Goal: Task Accomplishment & Management: Complete application form

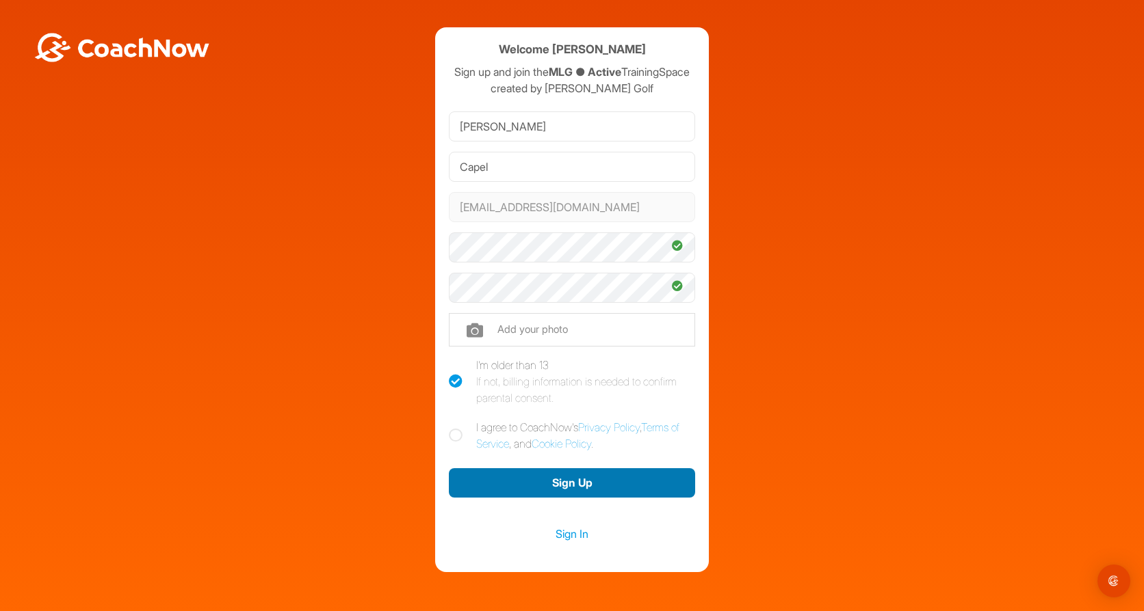
click at [577, 498] on button "Sign Up" at bounding box center [572, 483] width 246 height 29
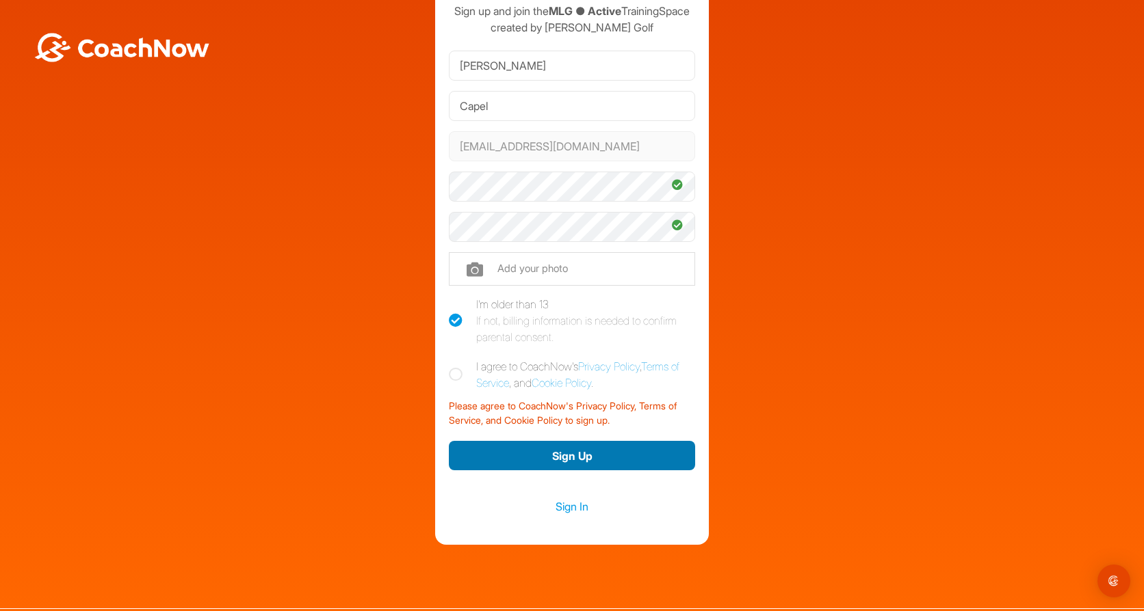
scroll to position [38, 0]
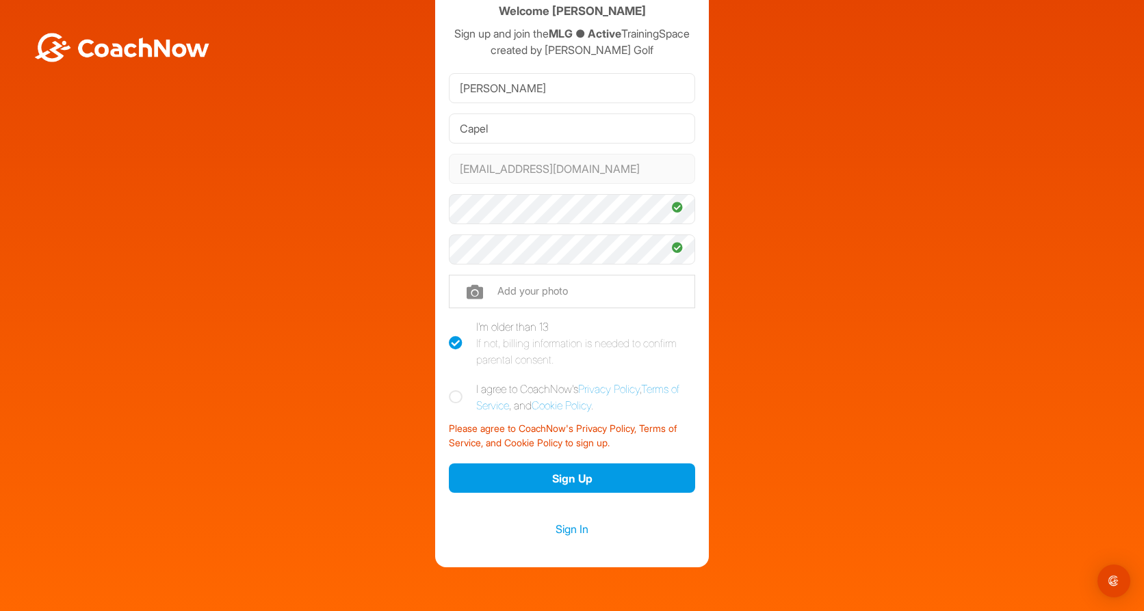
click at [456, 404] on icon at bounding box center [456, 398] width 14 height 14
click at [456, 390] on input "I agree to CoachNow's Privacy Policy , Terms of Service , and Cookie Policy ." at bounding box center [453, 385] width 9 height 9
checkbox input "true"
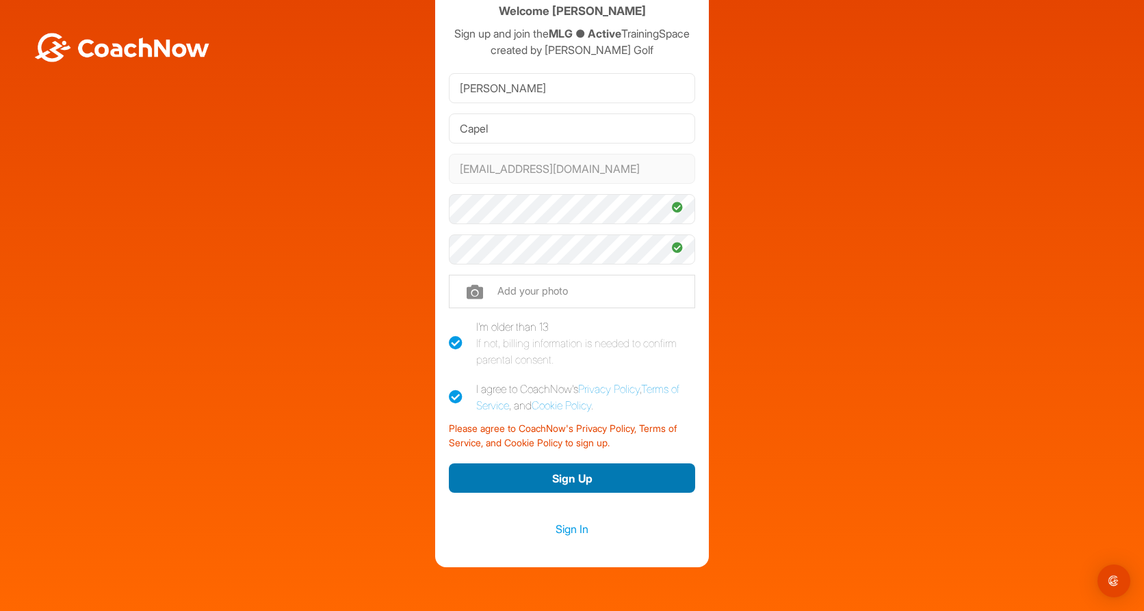
click at [513, 490] on button "Sign Up" at bounding box center [572, 478] width 246 height 29
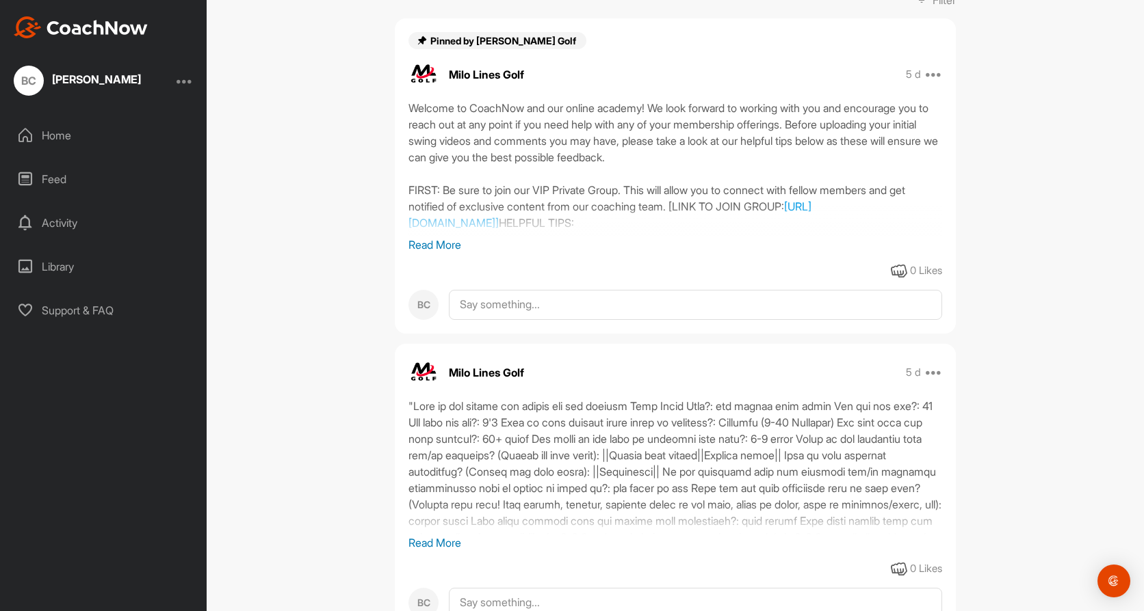
scroll to position [154, 0]
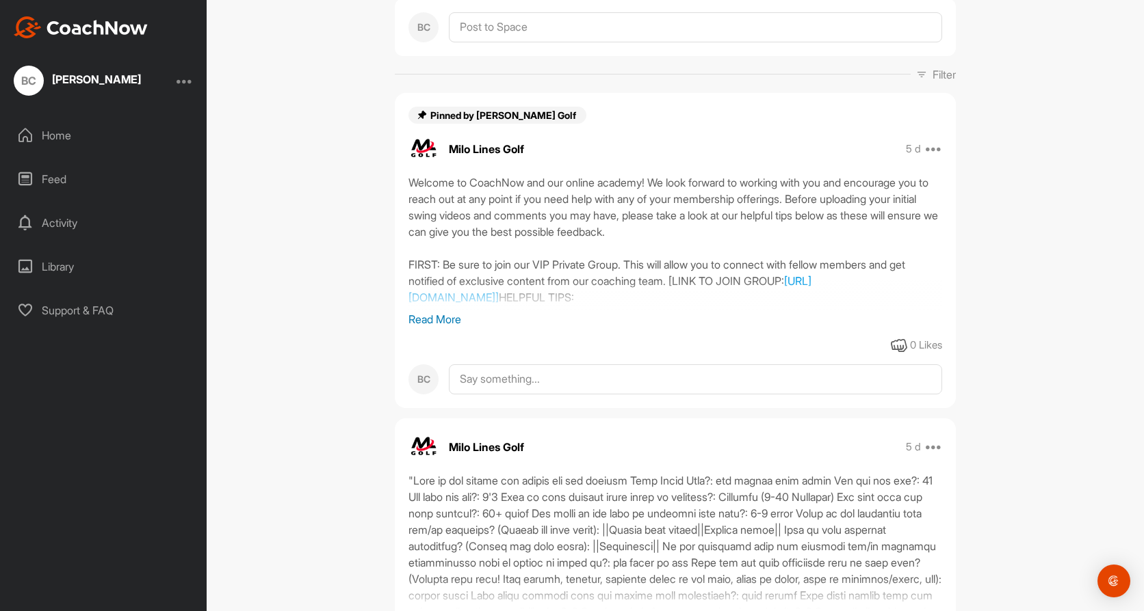
click at [433, 315] on p "Read More" at bounding box center [674, 319] width 533 height 16
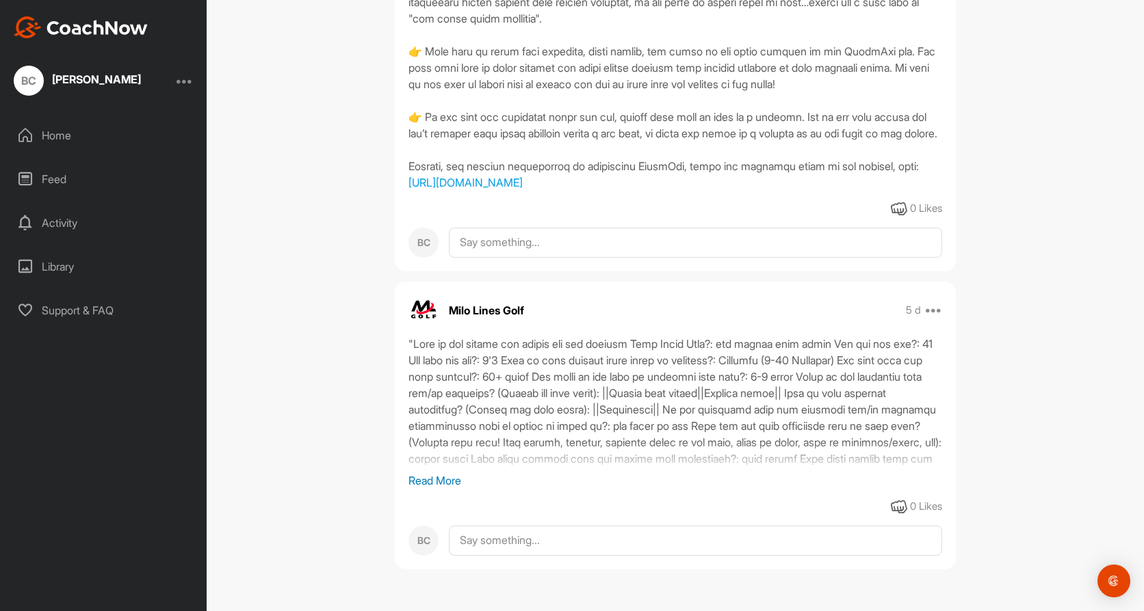
scroll to position [942, 0]
click at [436, 477] on p "Read More" at bounding box center [674, 481] width 533 height 16
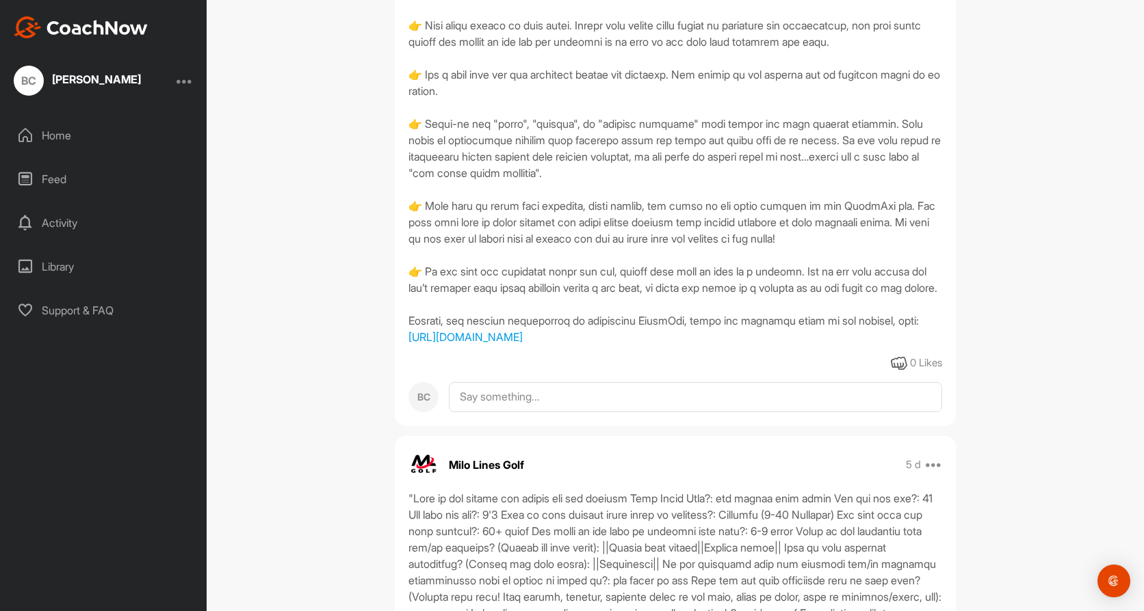
scroll to position [728, 0]
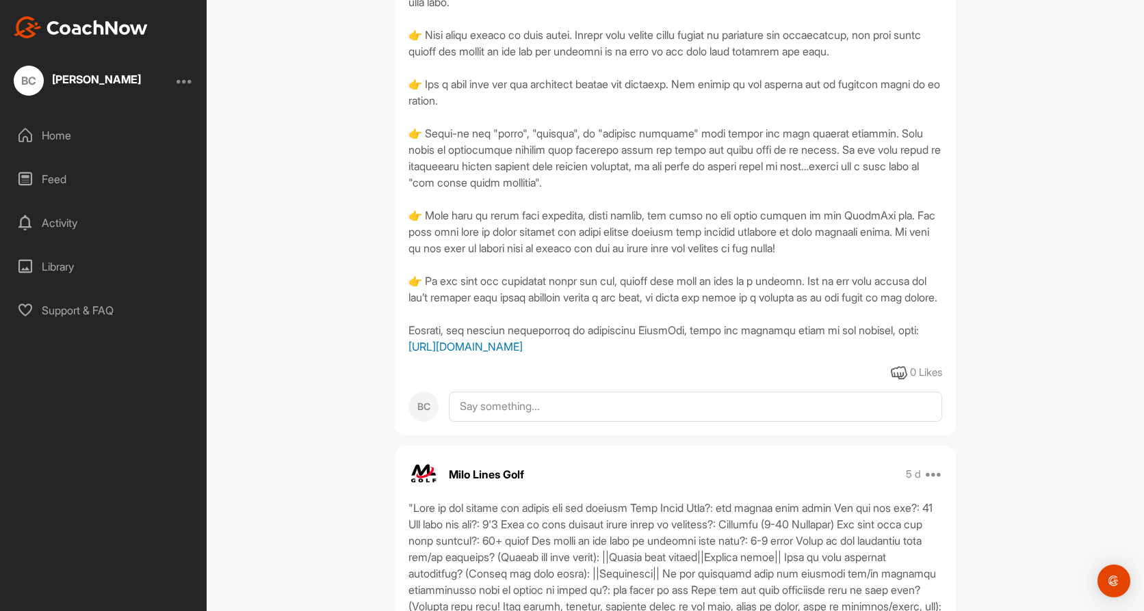
click at [482, 354] on link "https://my.milolinesgolf.com/lessons/coachnow-expanded-tutorial/" at bounding box center [465, 347] width 114 height 14
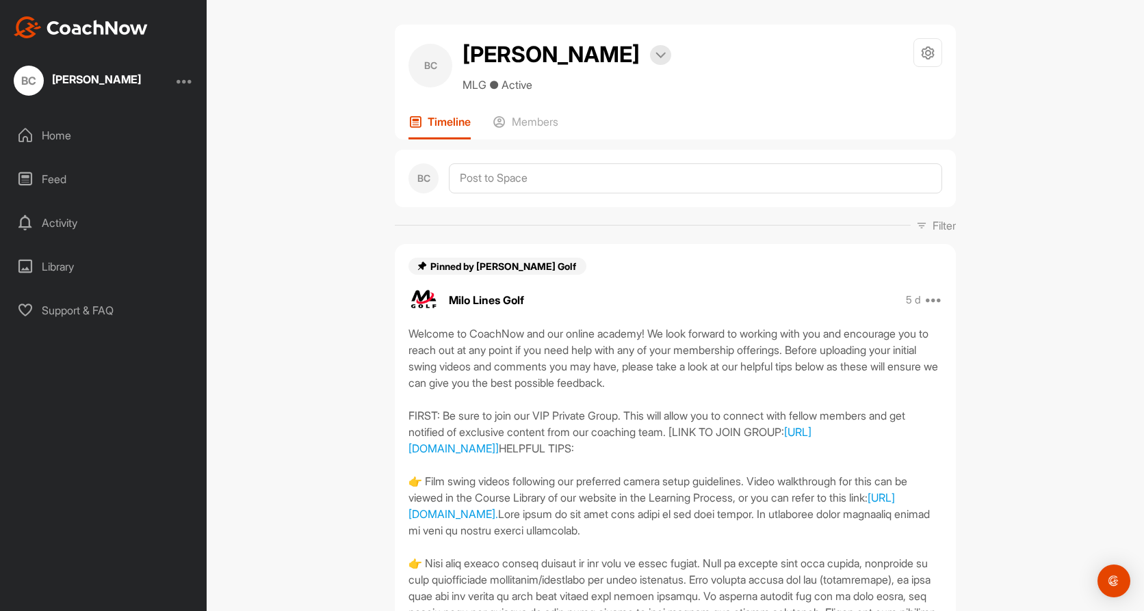
scroll to position [0, 0]
